Goal: Information Seeking & Learning: Learn about a topic

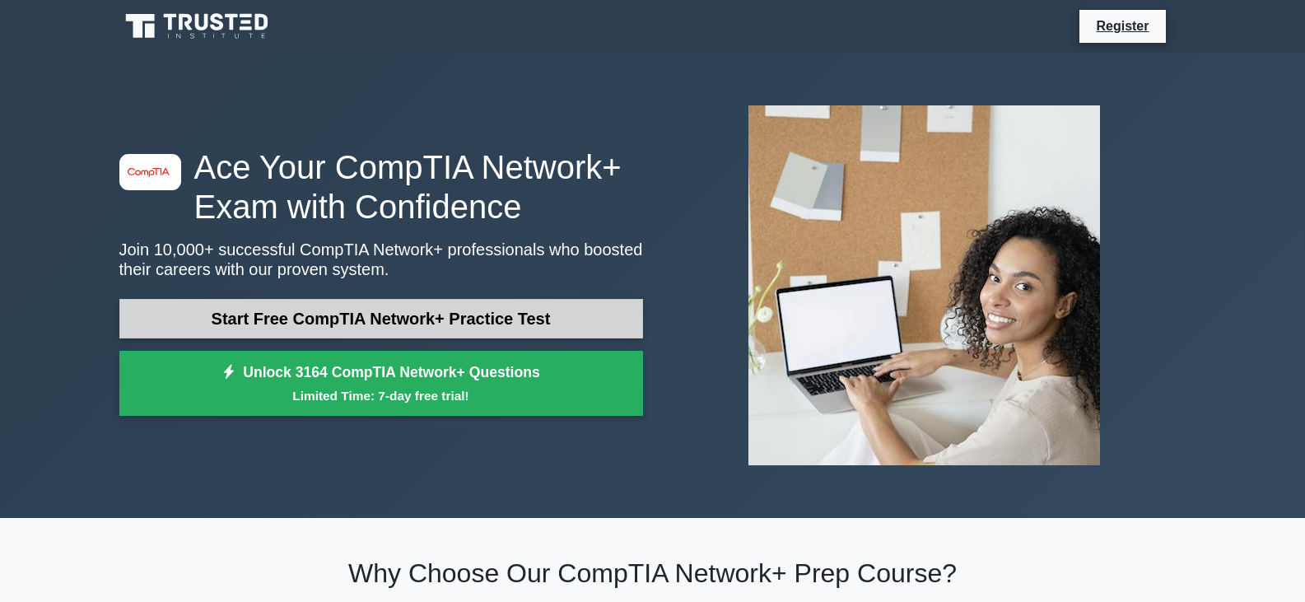
click at [404, 322] on link "Start Free CompTIA Network+ Practice Test" at bounding box center [381, 319] width 524 height 40
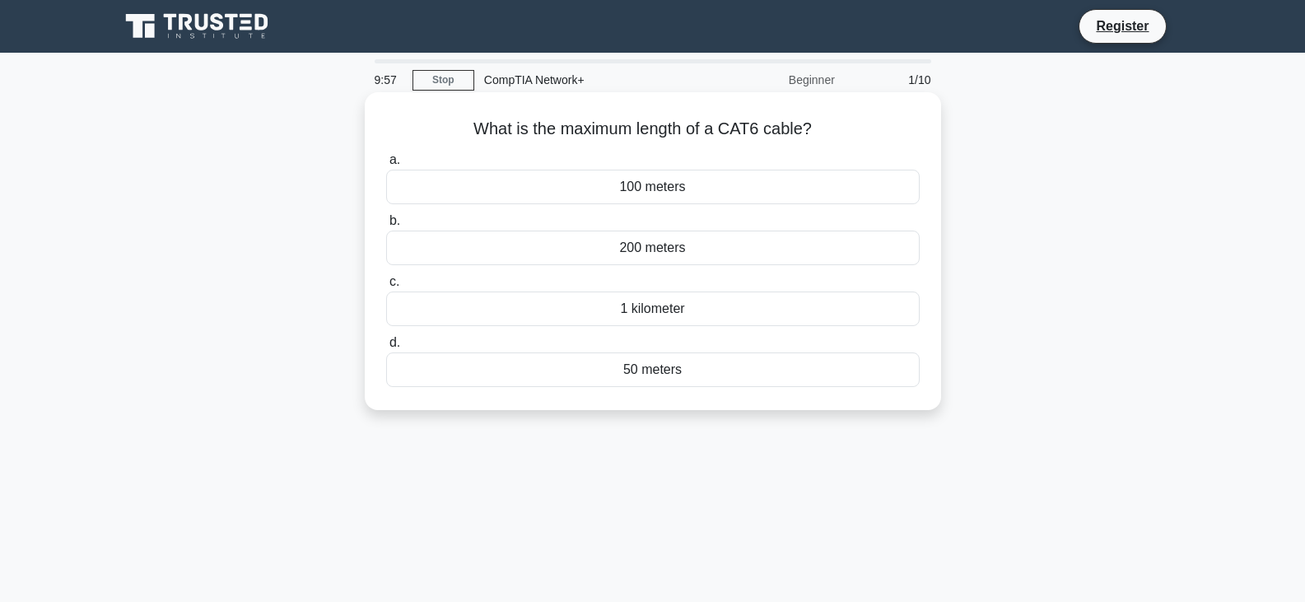
click at [642, 184] on div "100 meters" at bounding box center [653, 187] width 534 height 35
click at [386, 165] on input "a. 100 meters" at bounding box center [386, 160] width 0 height 11
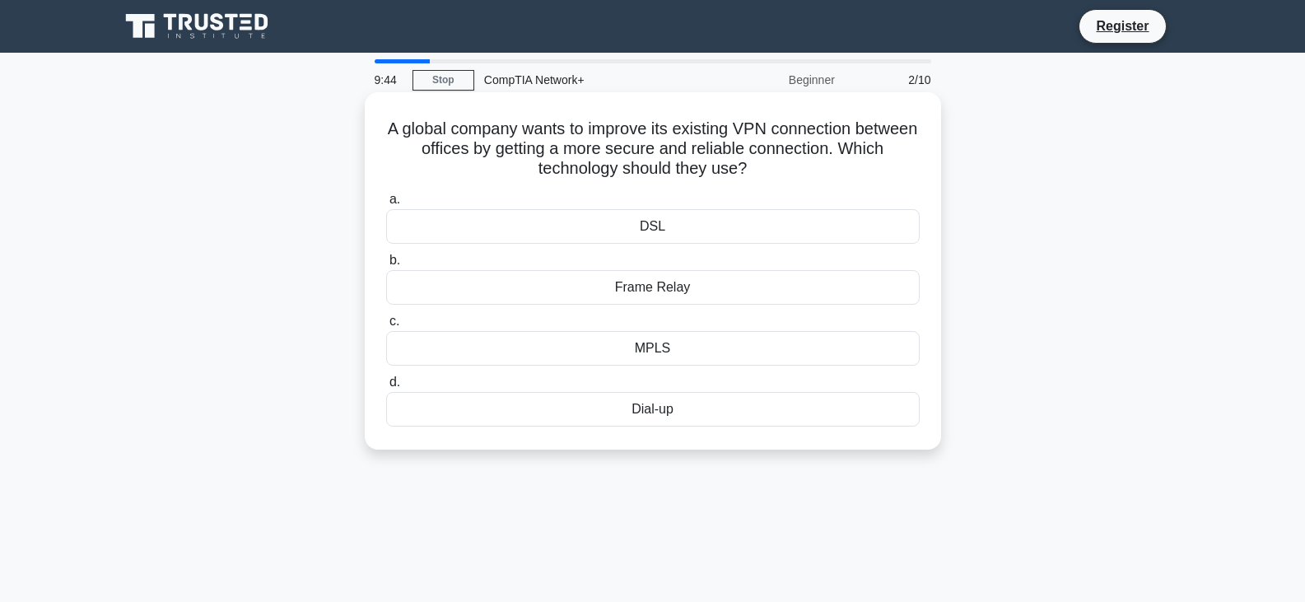
click at [644, 343] on div "MPLS" at bounding box center [653, 348] width 534 height 35
click at [386, 327] on input "c. MPLS" at bounding box center [386, 321] width 0 height 11
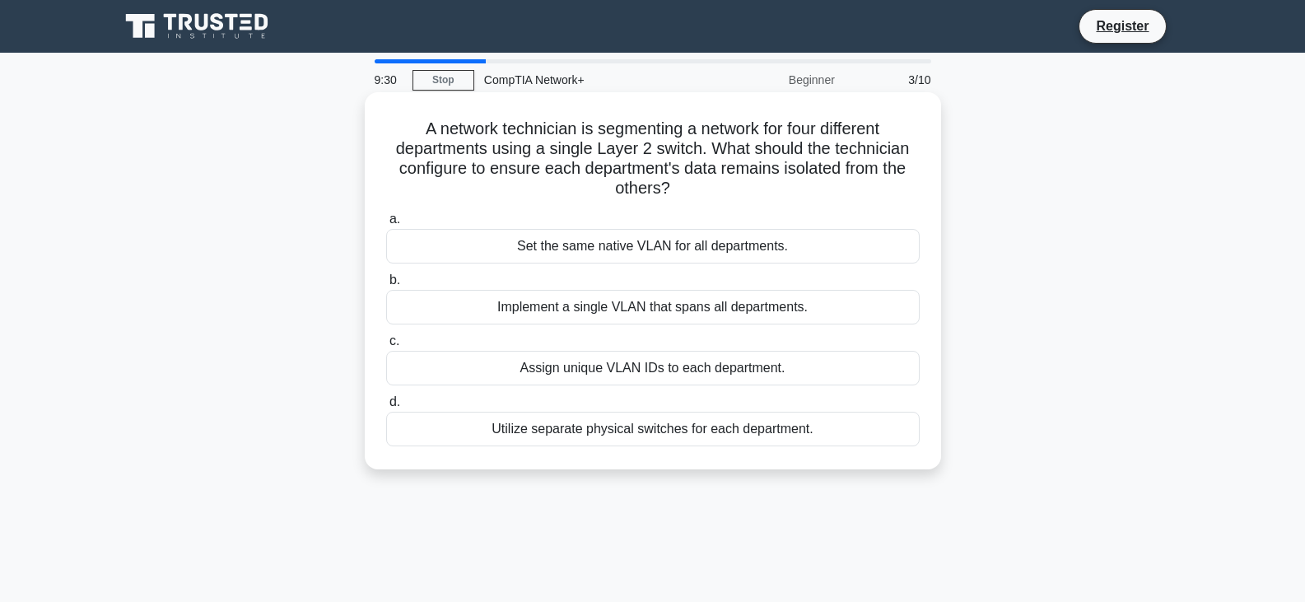
click at [571, 381] on div "Assign unique VLAN IDs to each department." at bounding box center [653, 368] width 534 height 35
click at [386, 347] on input "c. Assign unique VLAN IDs to each department." at bounding box center [386, 341] width 0 height 11
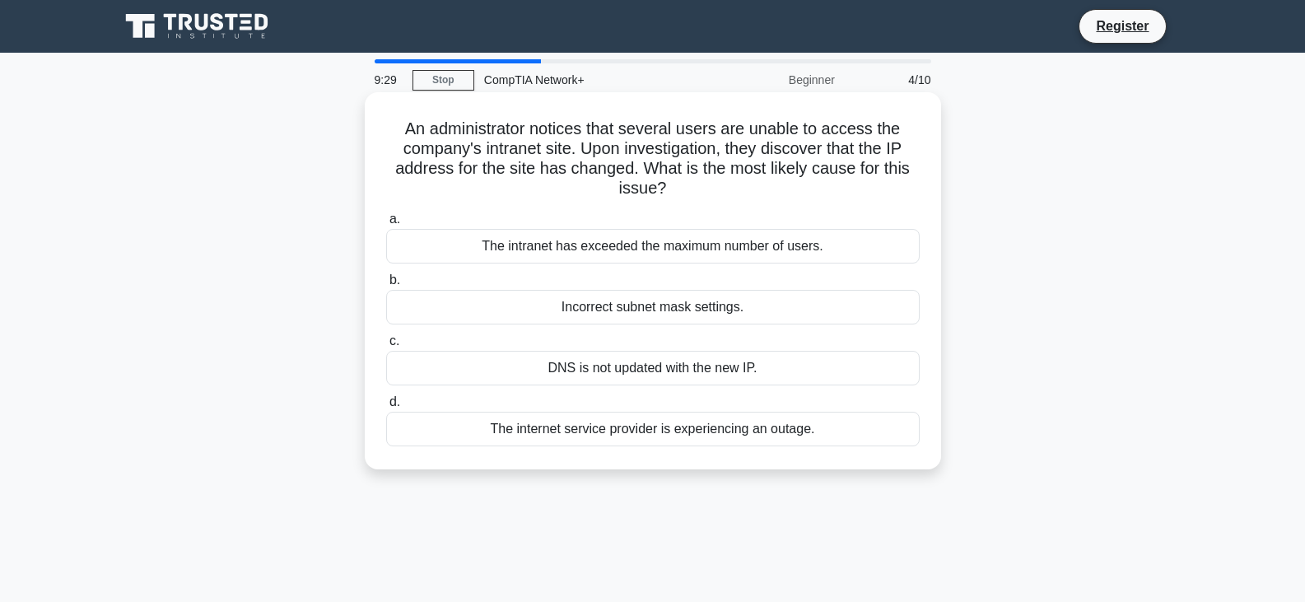
click at [571, 310] on div "Incorrect subnet mask settings." at bounding box center [653, 307] width 534 height 35
click at [386, 286] on input "b. Incorrect subnet mask settings." at bounding box center [386, 280] width 0 height 11
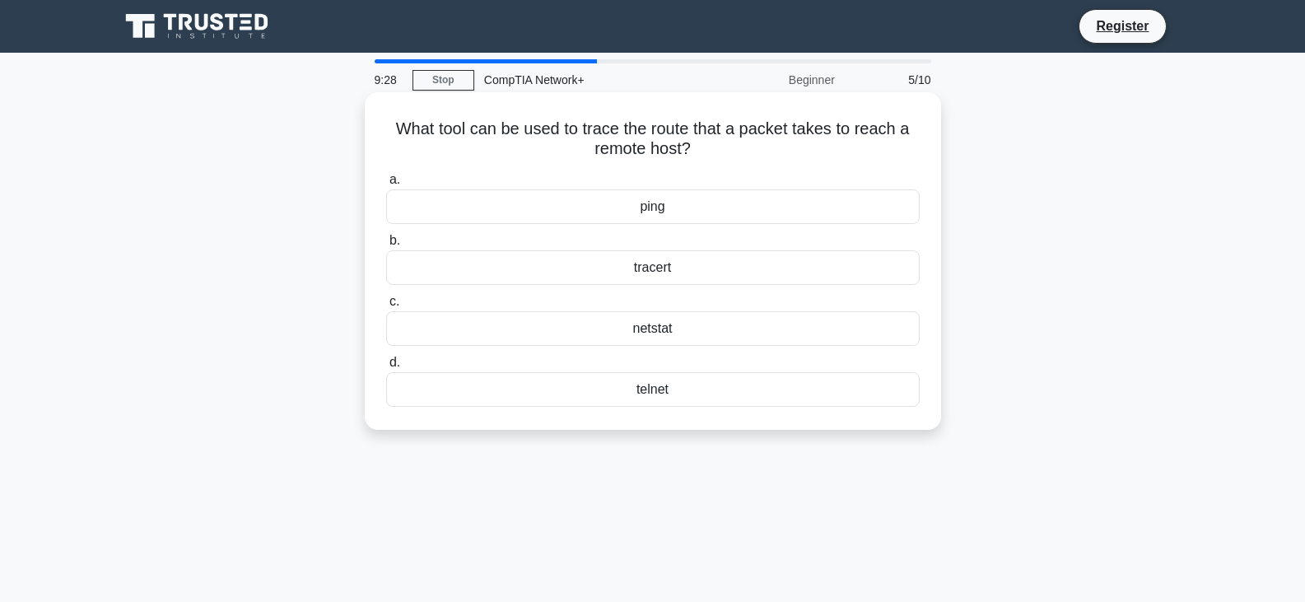
click at [617, 322] on div "netstat" at bounding box center [653, 328] width 534 height 35
click at [386, 307] on input "c. netstat" at bounding box center [386, 301] width 0 height 11
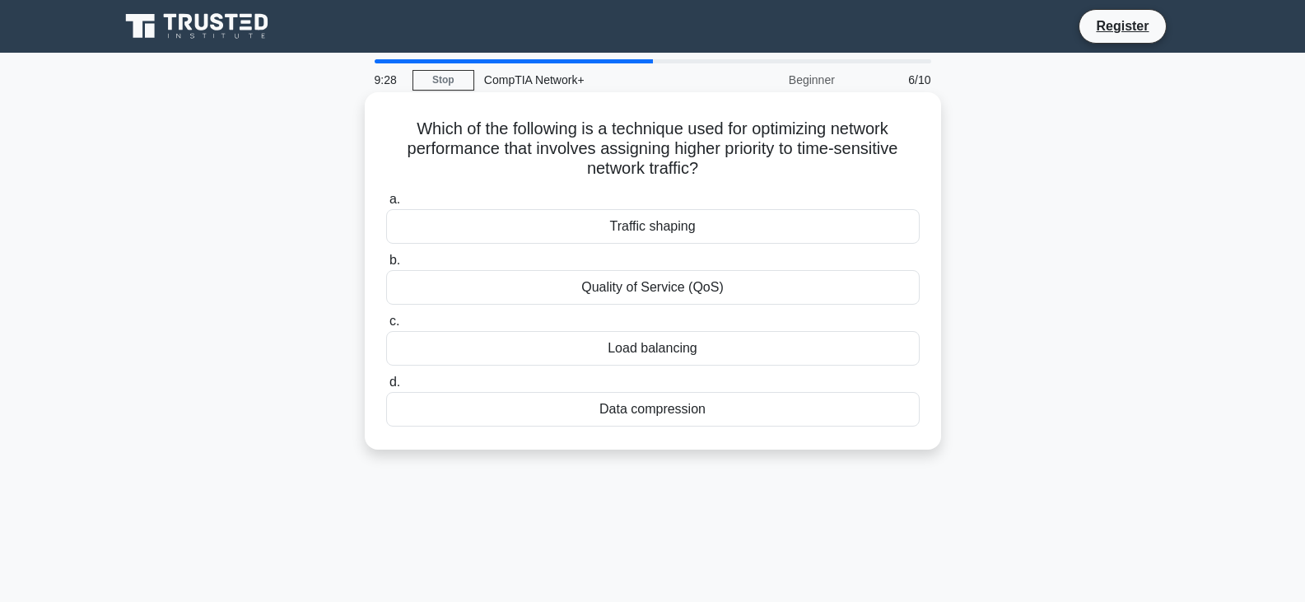
click at [623, 232] on div "Traffic shaping" at bounding box center [653, 226] width 534 height 35
click at [386, 205] on input "a. Traffic shaping" at bounding box center [386, 199] width 0 height 11
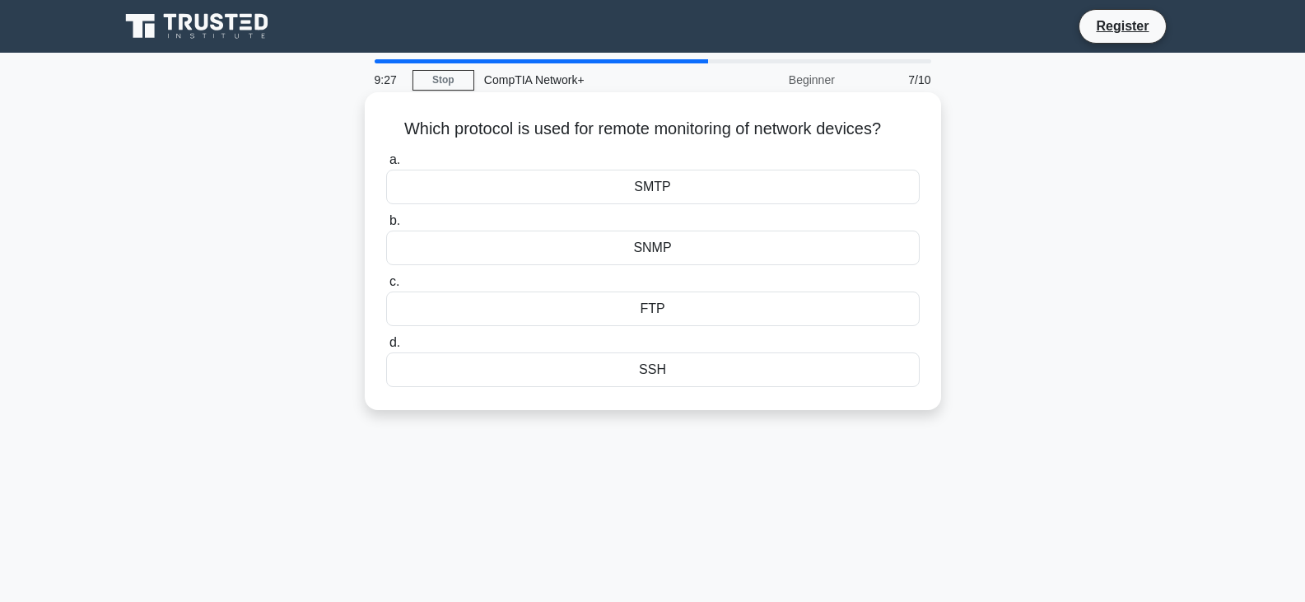
click at [630, 338] on label "d. SSH" at bounding box center [653, 360] width 534 height 54
click at [386, 338] on input "d. SSH" at bounding box center [386, 343] width 0 height 11
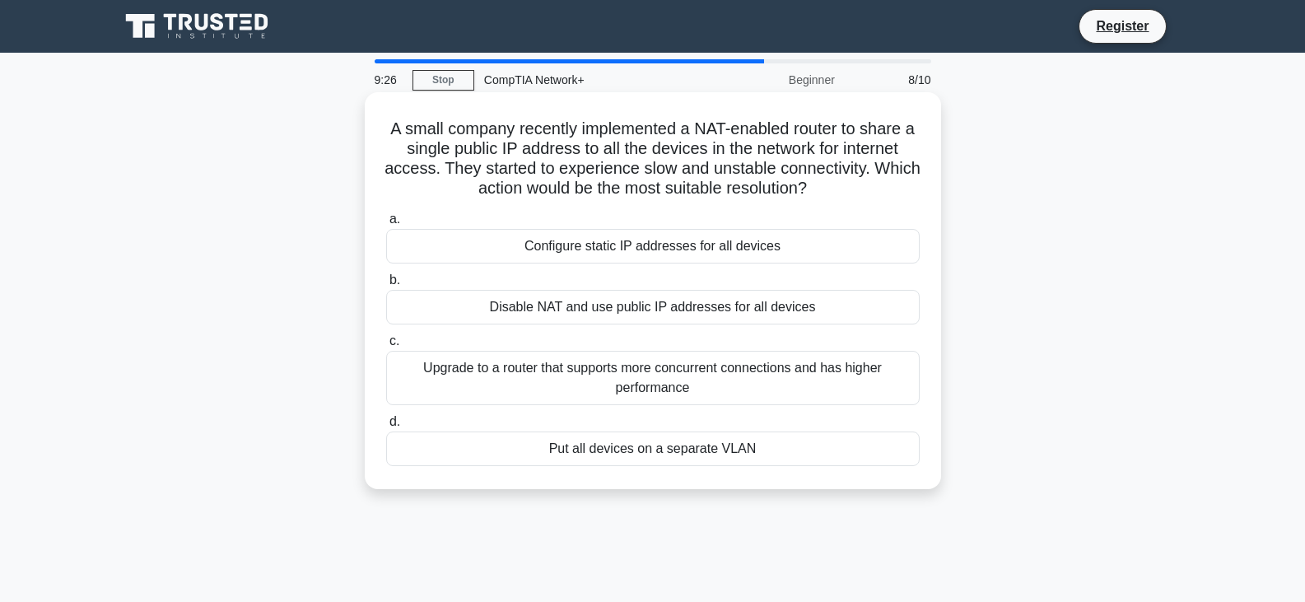
click at [633, 248] on div "Configure static IP addresses for all devices" at bounding box center [653, 246] width 534 height 35
click at [386, 225] on input "a. Configure static IP addresses for all devices" at bounding box center [386, 219] width 0 height 11
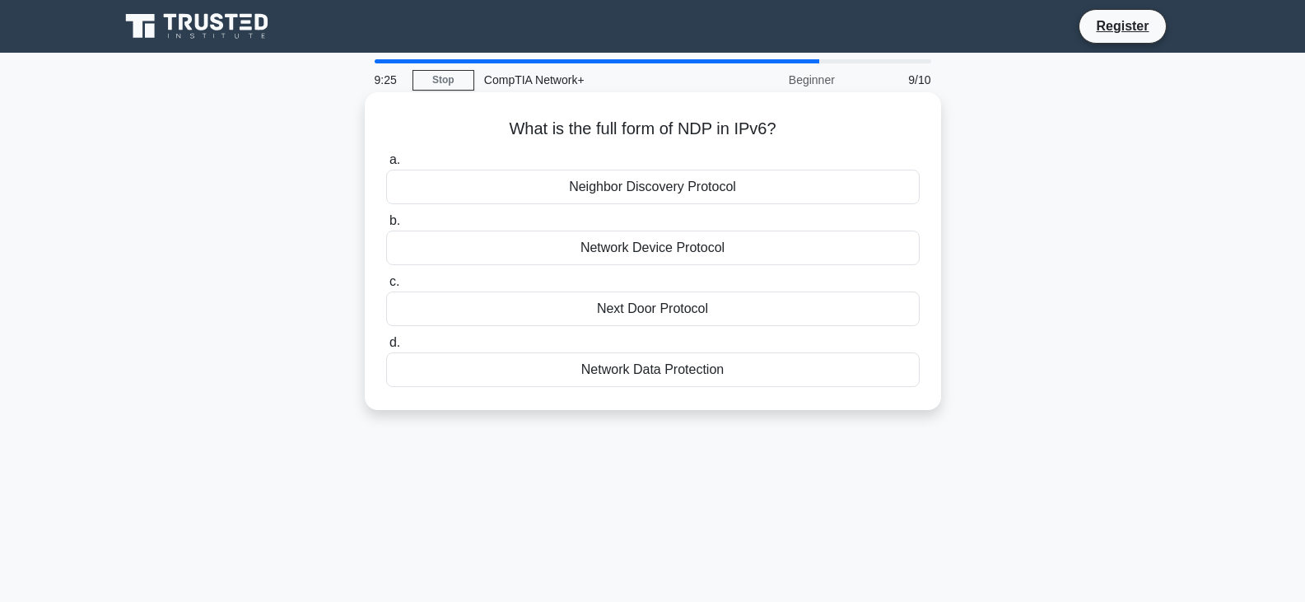
click at [639, 389] on div "a. Neighbor Discovery Protocol b. Network Device Protocol c. d." at bounding box center [652, 269] width 553 height 244
click at [639, 376] on div "Network Data Protection" at bounding box center [653, 369] width 534 height 35
click at [386, 348] on input "d. Network Data Protection" at bounding box center [386, 343] width 0 height 11
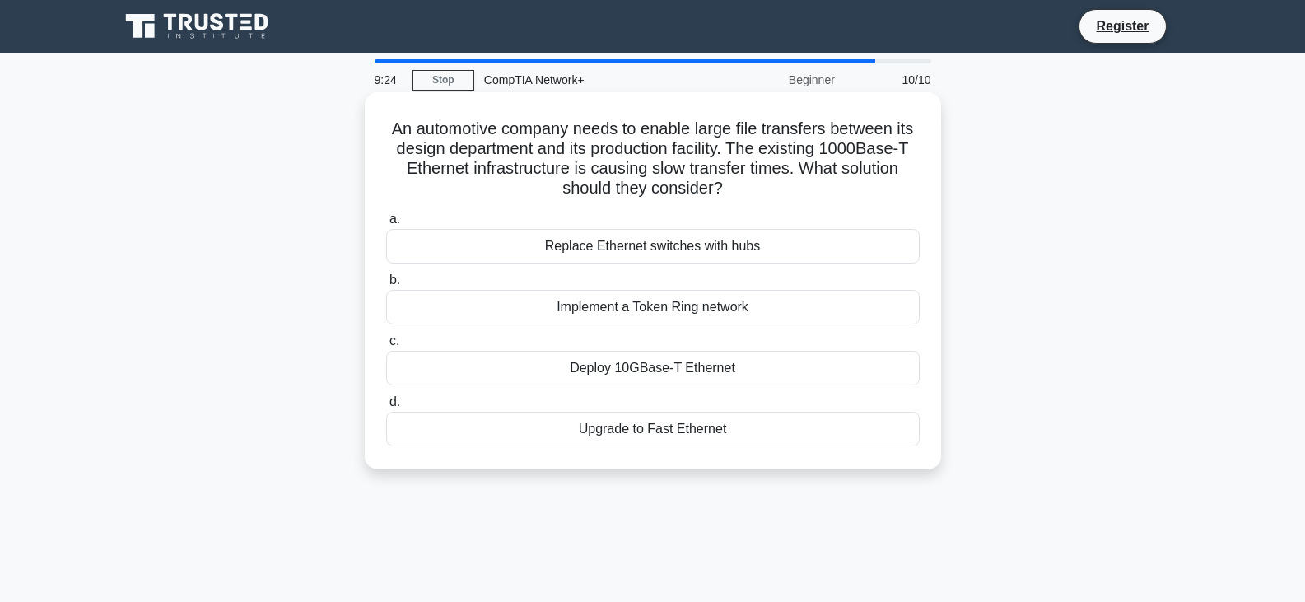
click at [711, 241] on div "Replace Ethernet switches with hubs" at bounding box center [653, 246] width 534 height 35
click at [386, 225] on input "a. Replace Ethernet switches with hubs" at bounding box center [386, 219] width 0 height 11
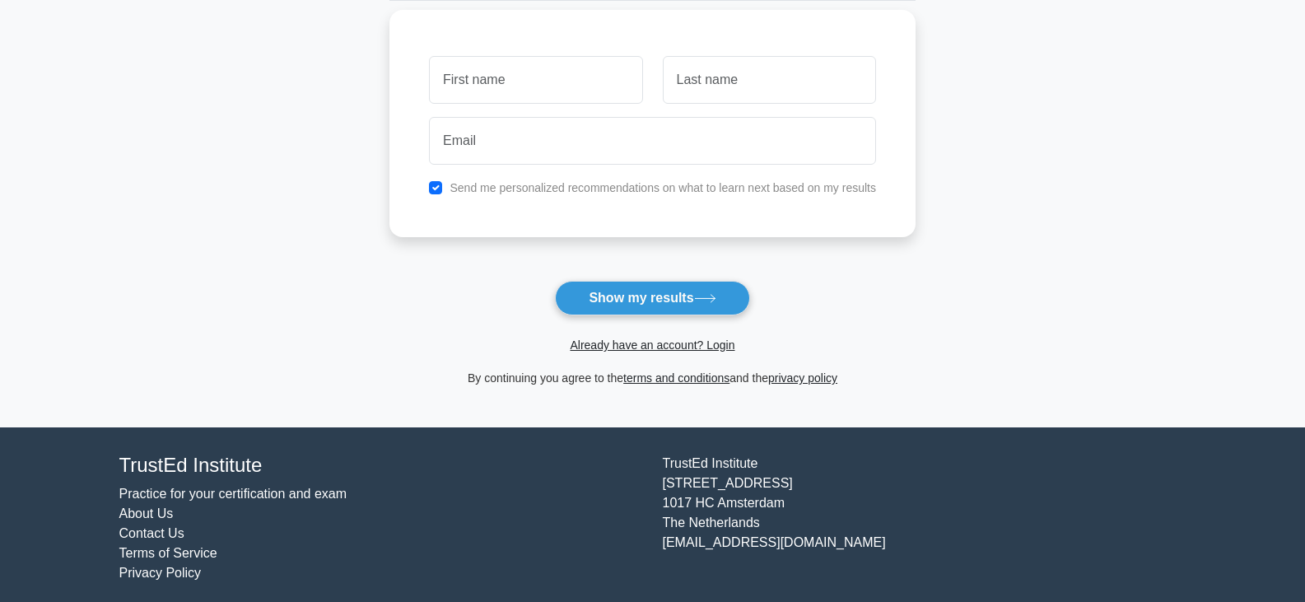
scroll to position [226, 0]
